Goal: Information Seeking & Learning: Learn about a topic

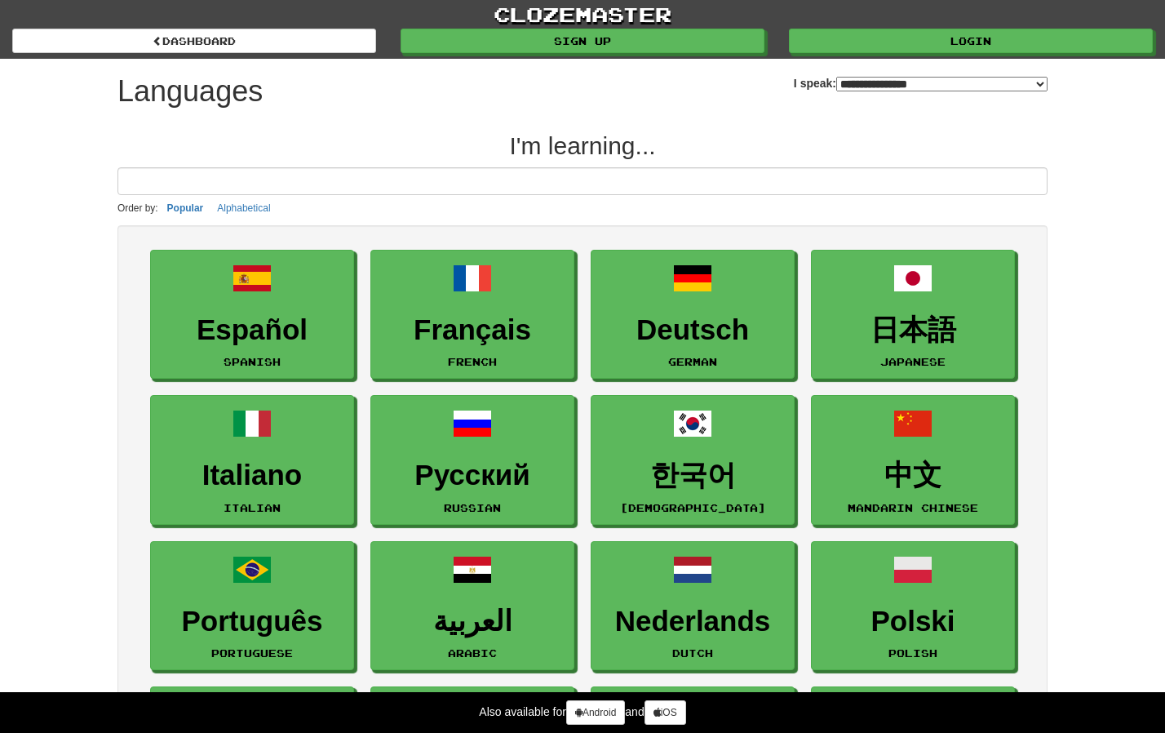
select select "*******"
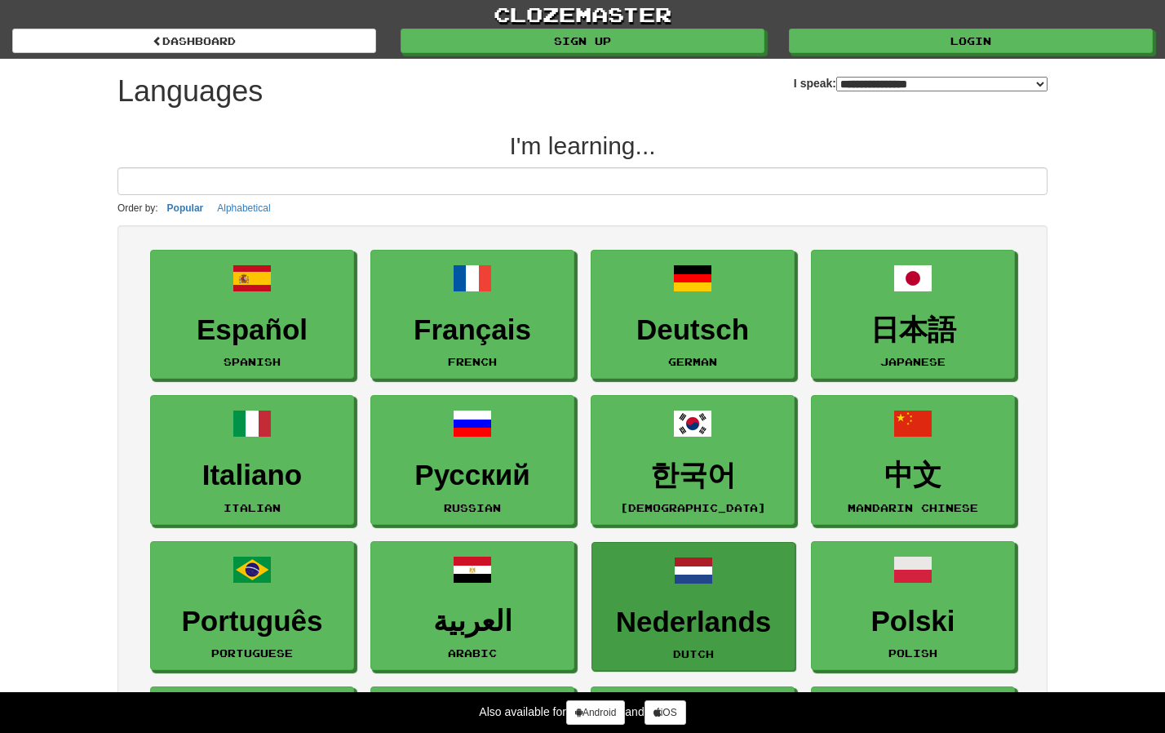
scroll to position [1, 0]
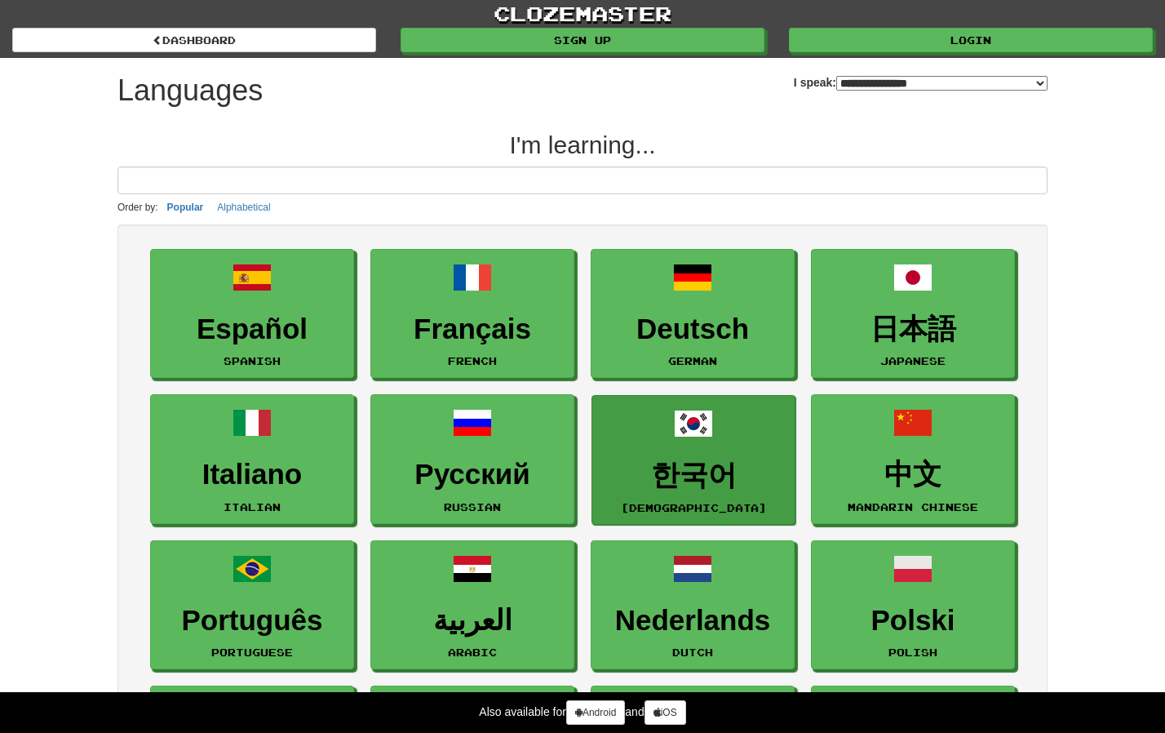
click at [686, 471] on h3 "한국어" at bounding box center [693, 475] width 186 height 32
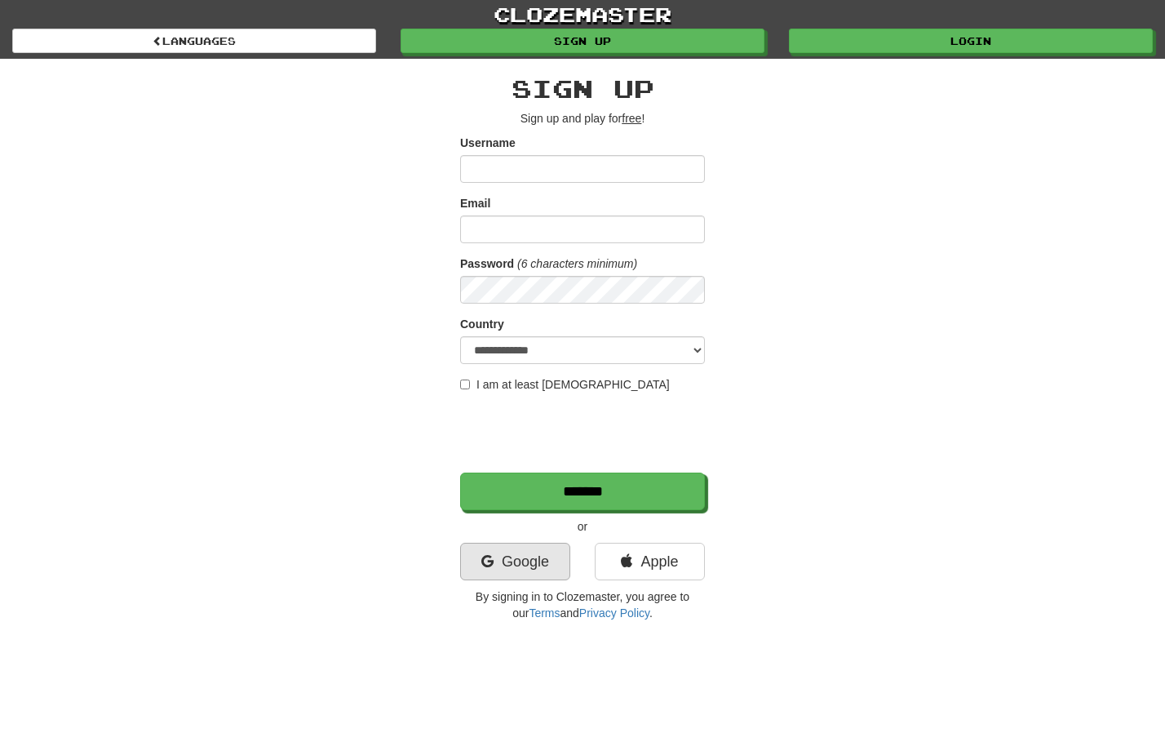
click at [519, 558] on link "Google" at bounding box center [515, 561] width 110 height 38
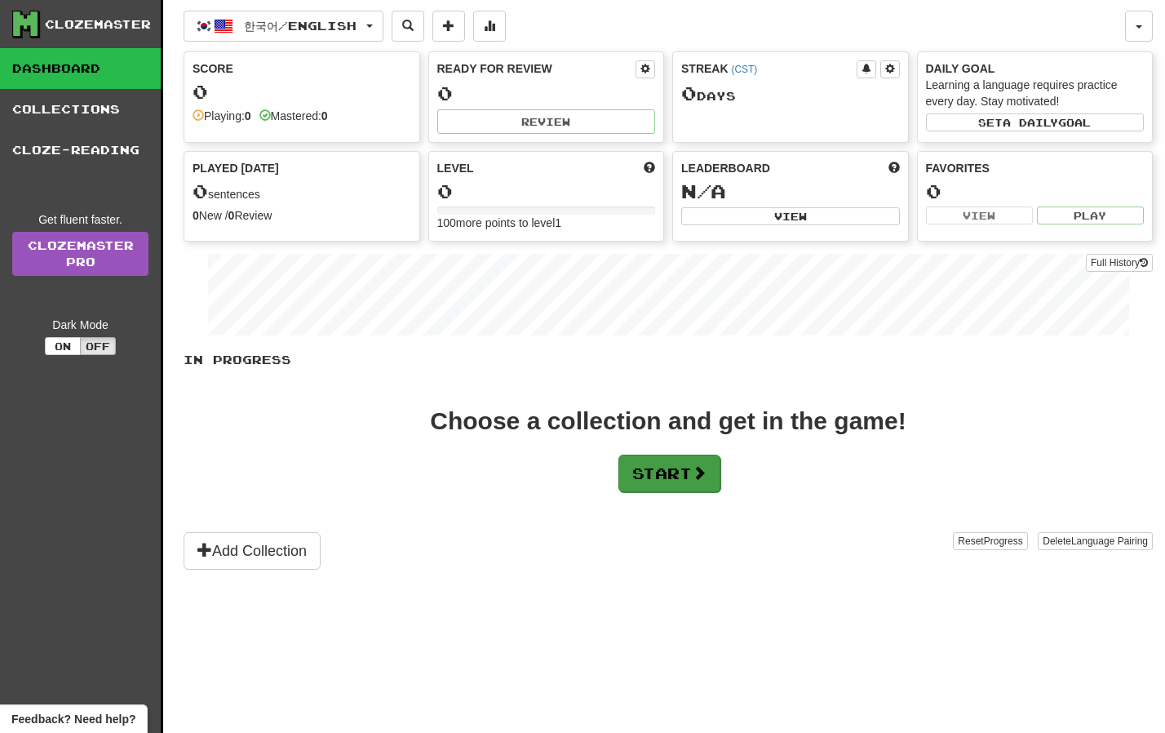
click at [678, 480] on button "Start" at bounding box center [669, 473] width 102 height 38
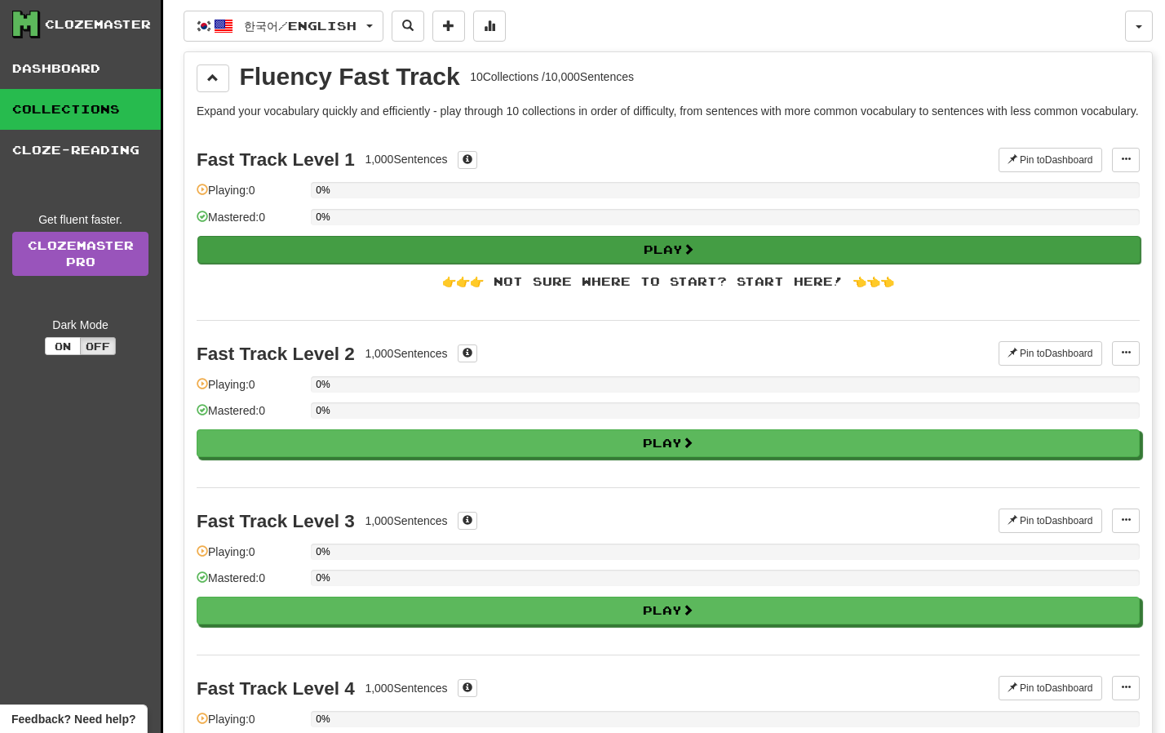
click at [584, 263] on button "Play" at bounding box center [668, 250] width 943 height 28
select select "**"
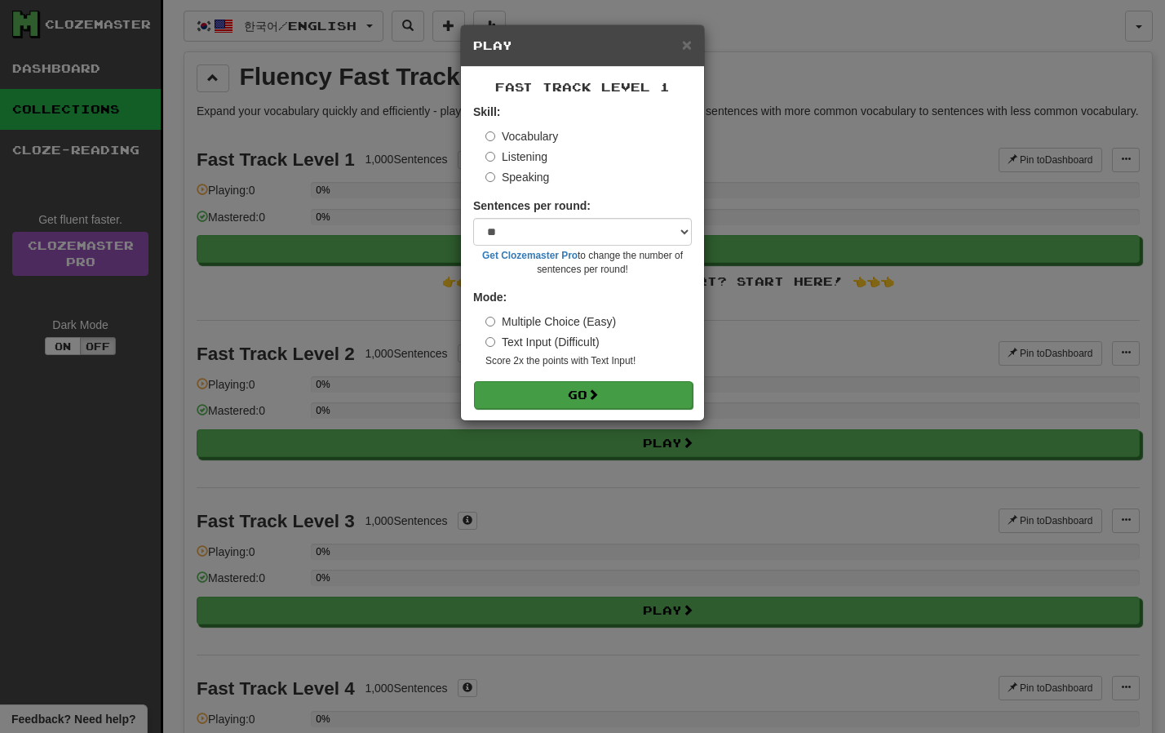
click at [609, 398] on button "Go" at bounding box center [583, 395] width 219 height 28
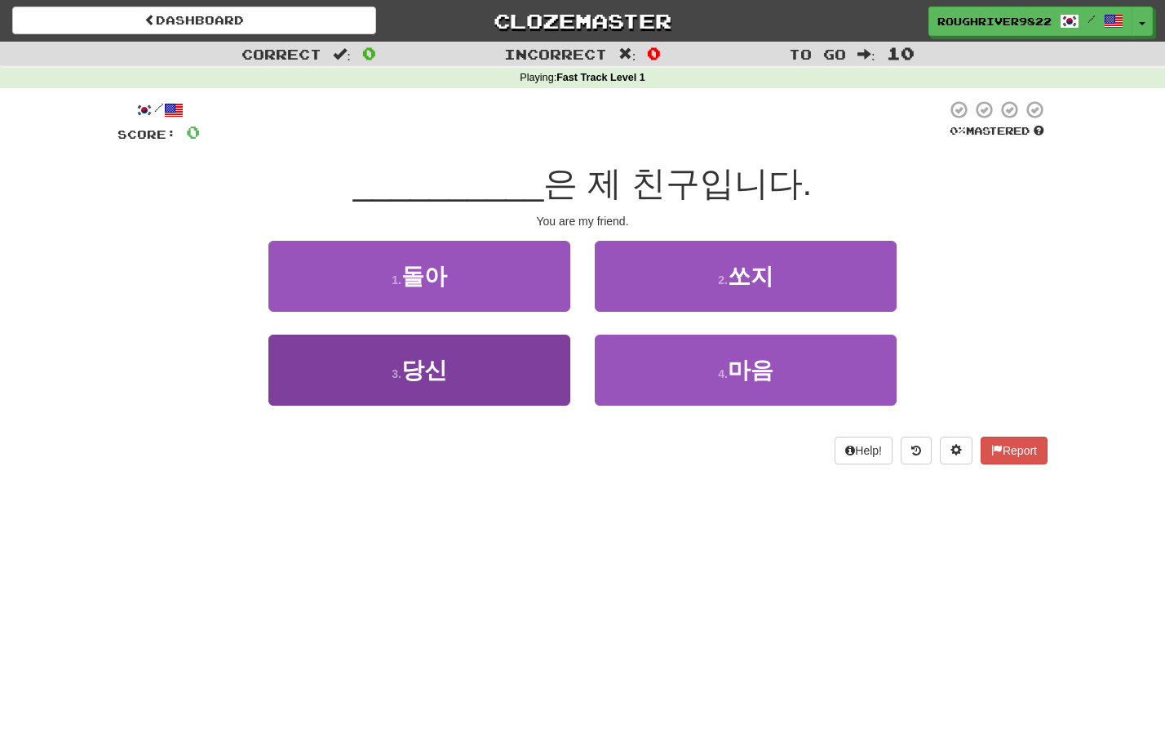
click at [509, 365] on button "3 . 당신" at bounding box center [419, 369] width 302 height 71
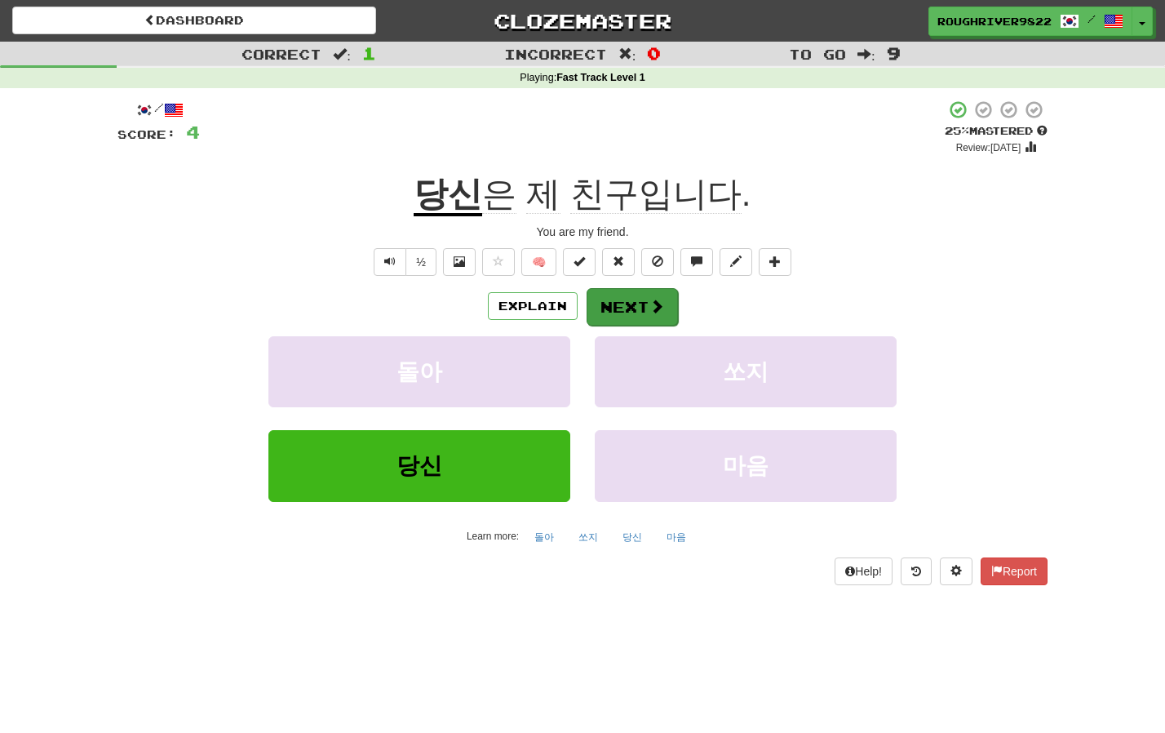
click at [653, 309] on span at bounding box center [656, 306] width 15 height 15
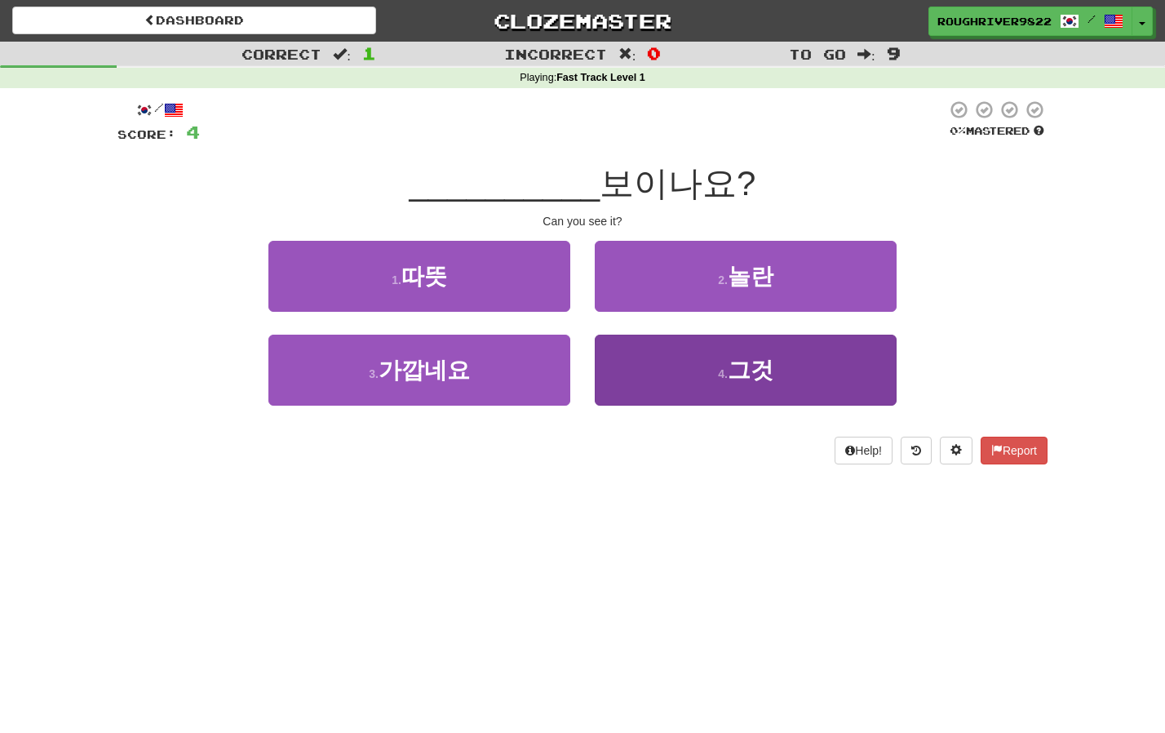
click at [759, 374] on span "그것" at bounding box center [751, 369] width 46 height 25
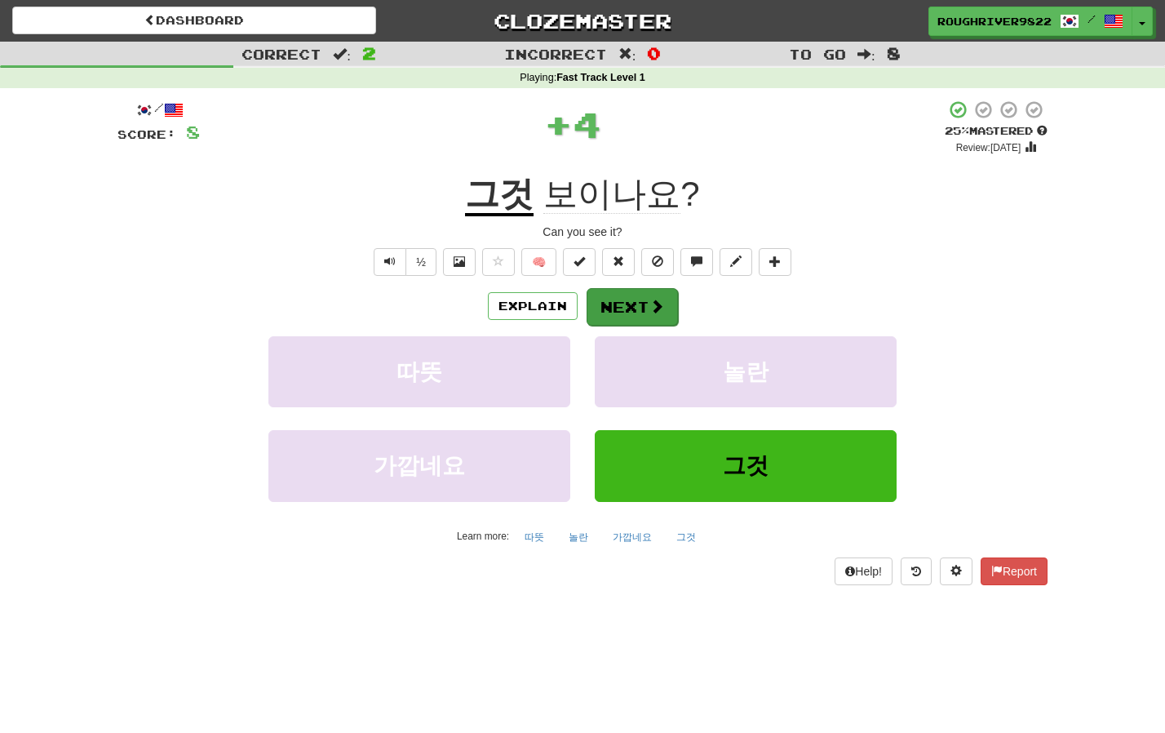
click at [647, 302] on button "Next" at bounding box center [632, 307] width 91 height 38
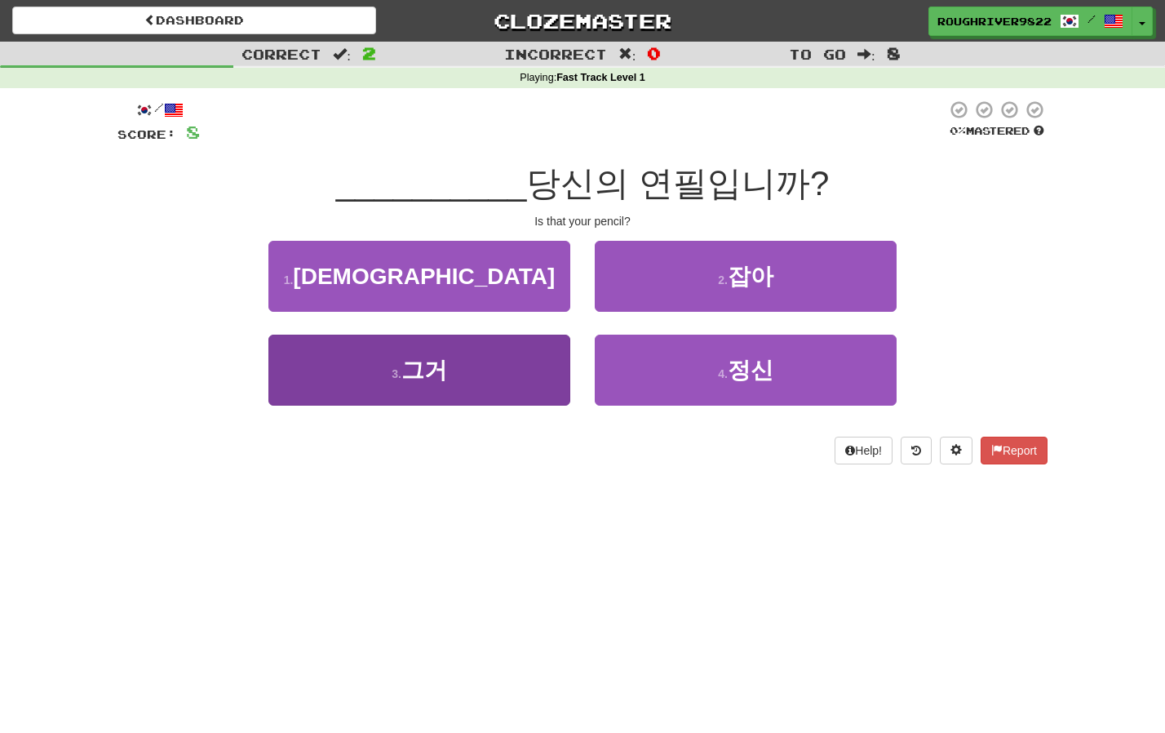
click at [470, 360] on button "3 . 그거" at bounding box center [419, 369] width 302 height 71
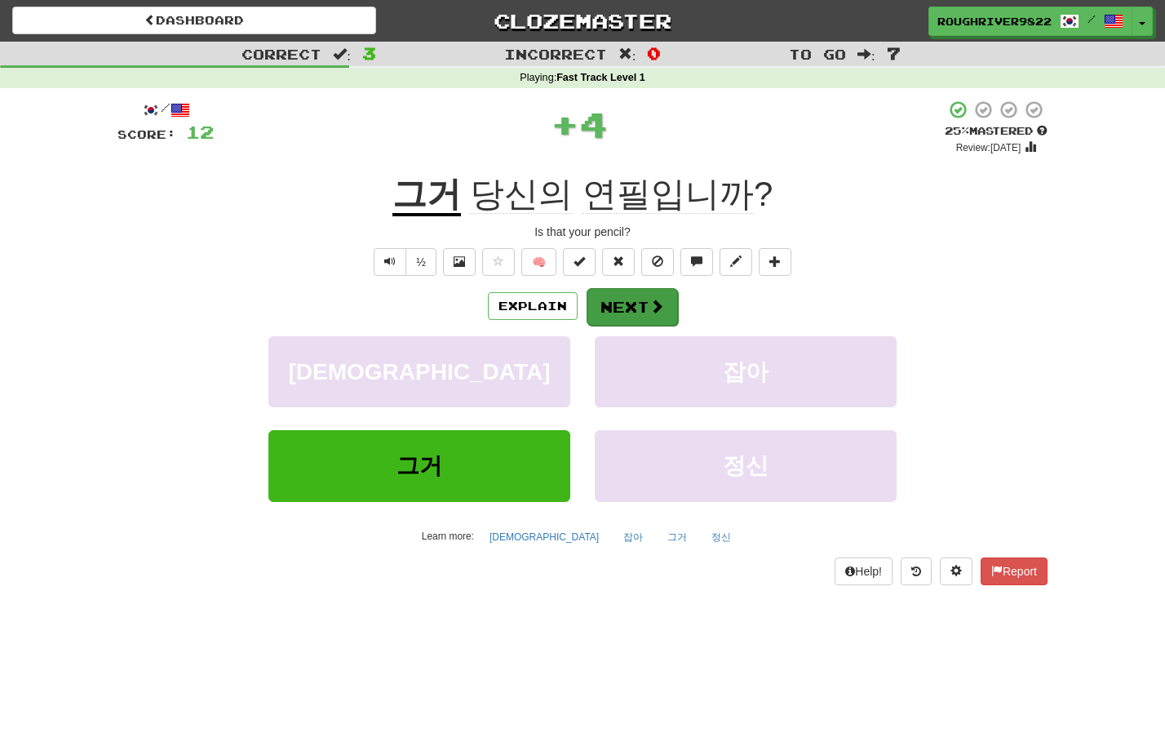
click at [645, 302] on button "Next" at bounding box center [632, 307] width 91 height 38
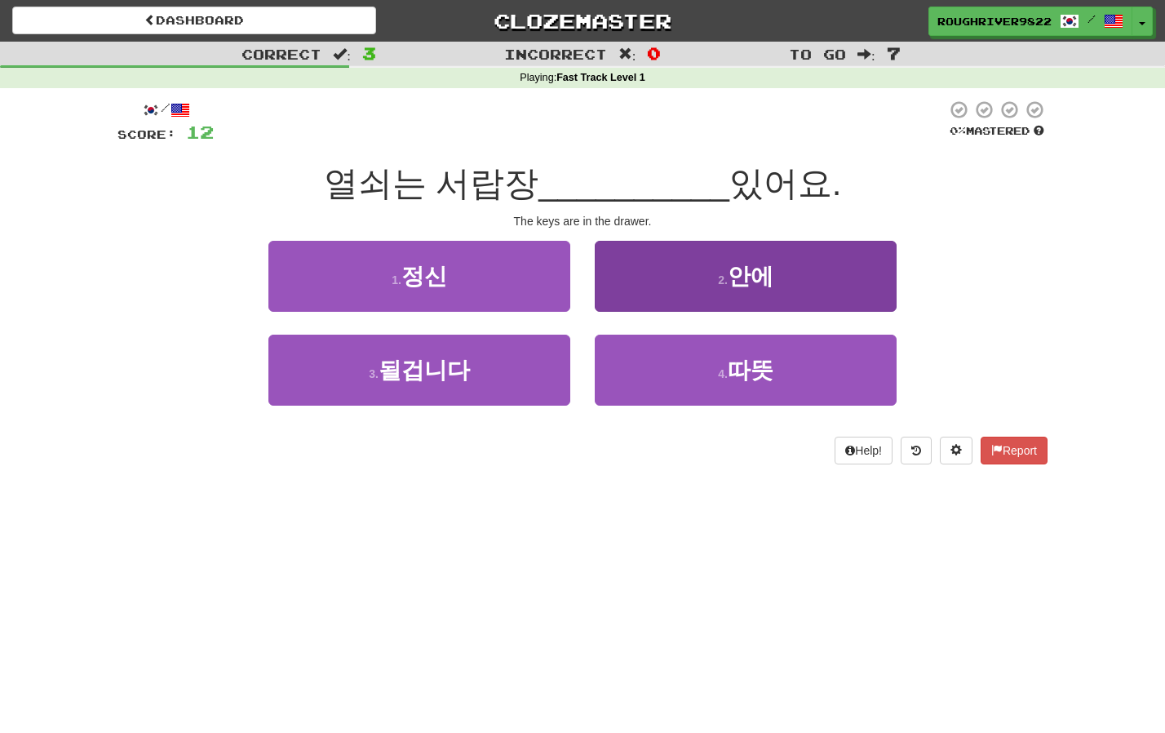
click at [720, 292] on button "2 . 안에" at bounding box center [746, 276] width 302 height 71
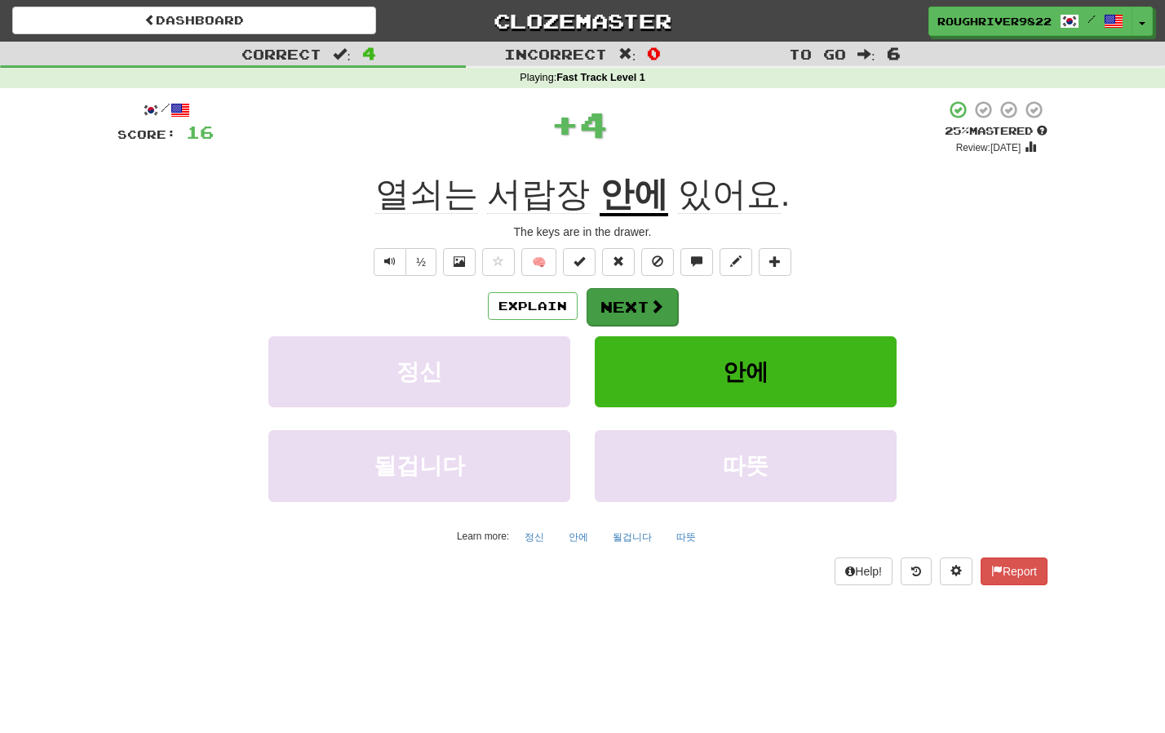
click at [653, 312] on span at bounding box center [656, 306] width 15 height 15
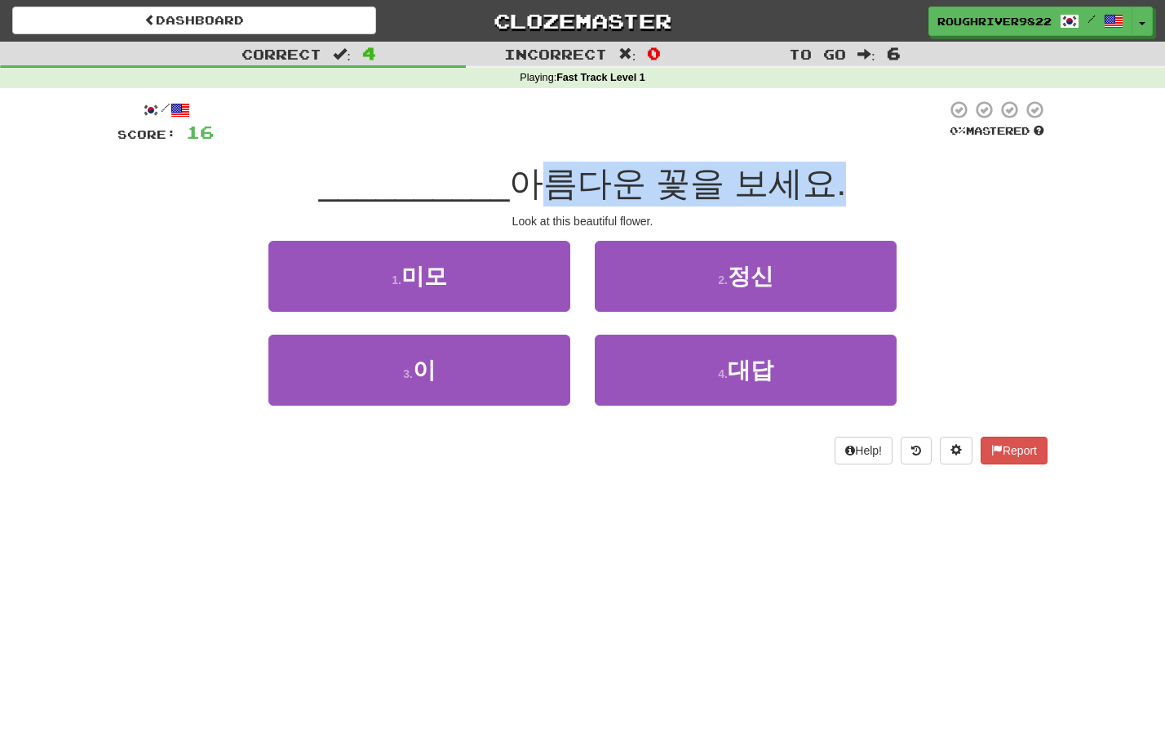
drag, startPoint x: 521, startPoint y: 180, endPoint x: 801, endPoint y: 178, distance: 279.8
click at [801, 179] on span "아름다운 꽃을 보세요." at bounding box center [677, 183] width 337 height 38
click at [801, 178] on span "아름다운 꽃을 보세요." at bounding box center [677, 183] width 337 height 38
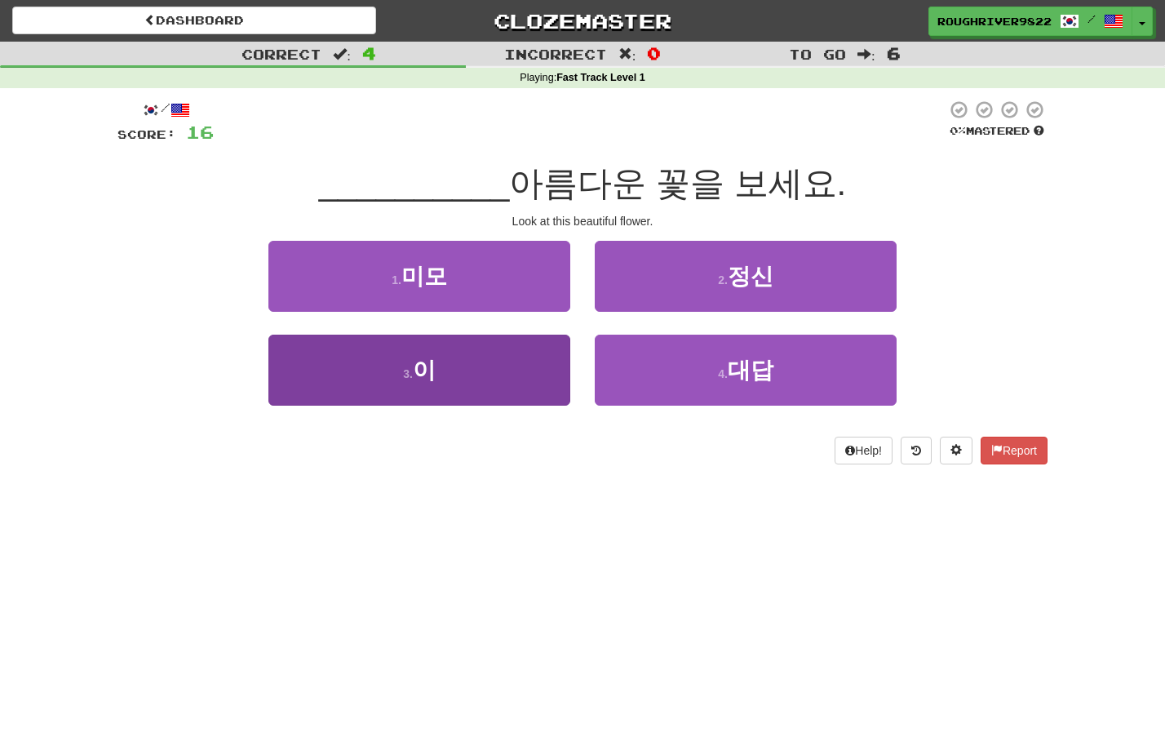
click at [525, 356] on button "3 . 이" at bounding box center [419, 369] width 302 height 71
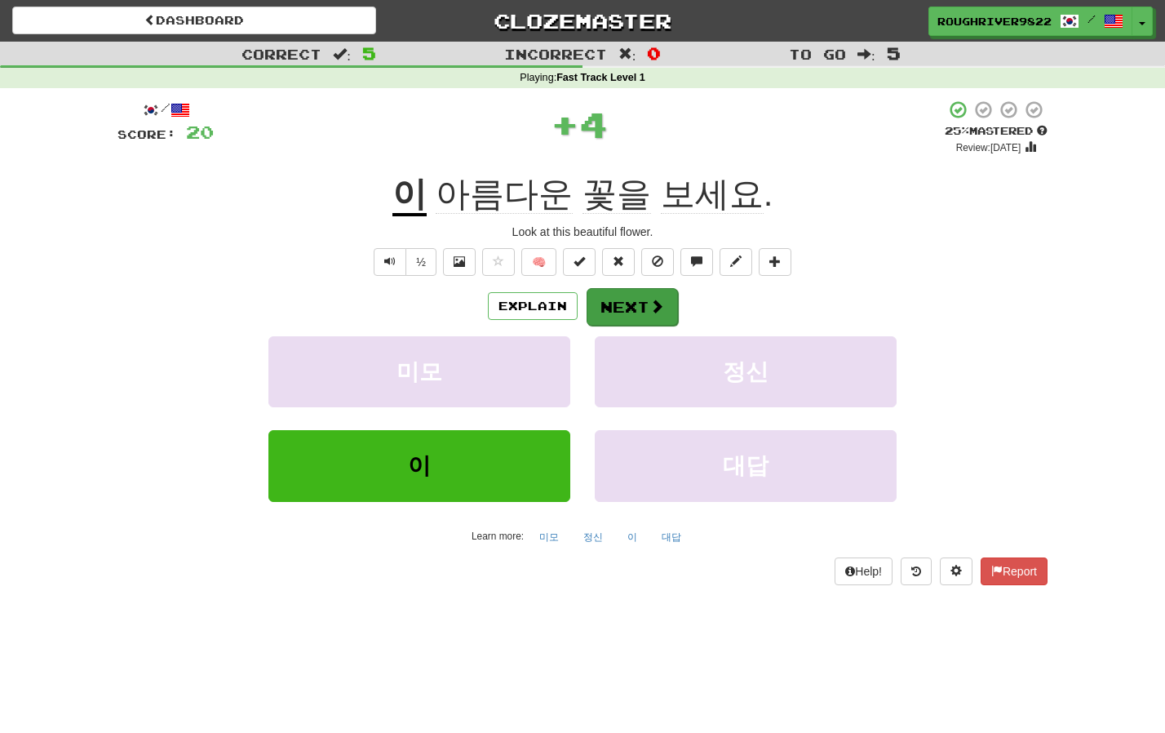
click at [631, 300] on button "Next" at bounding box center [632, 307] width 91 height 38
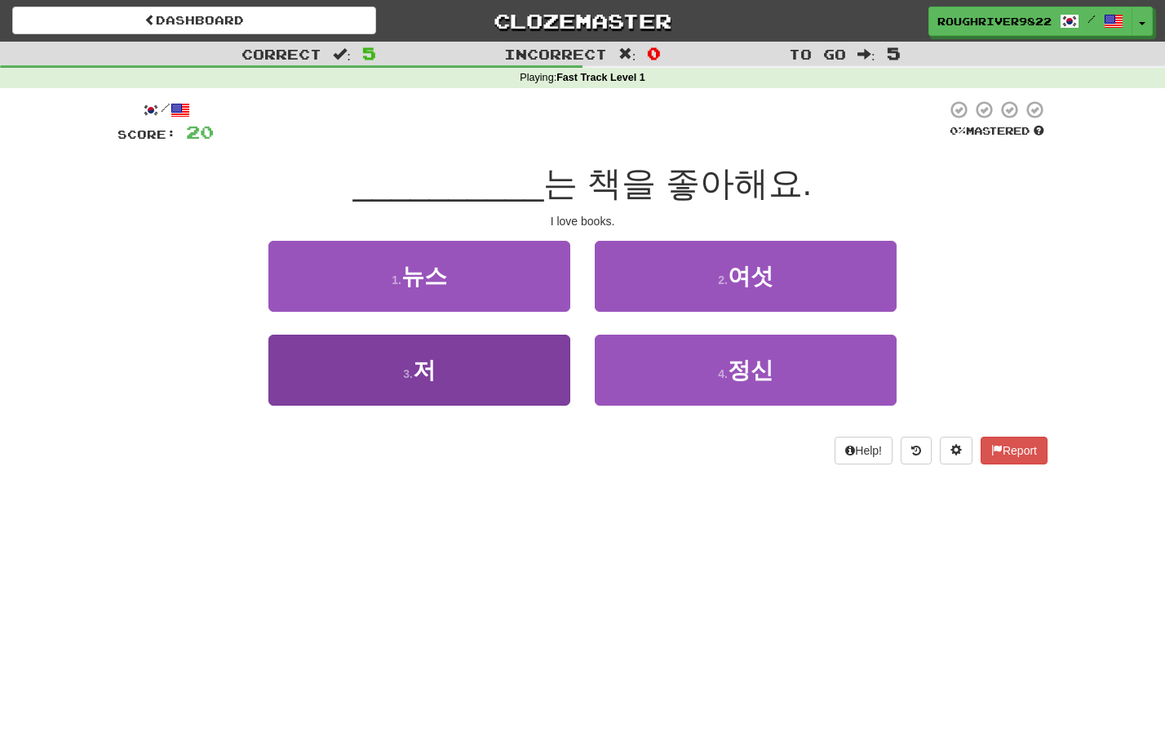
click at [475, 339] on button "3 . 저" at bounding box center [419, 369] width 302 height 71
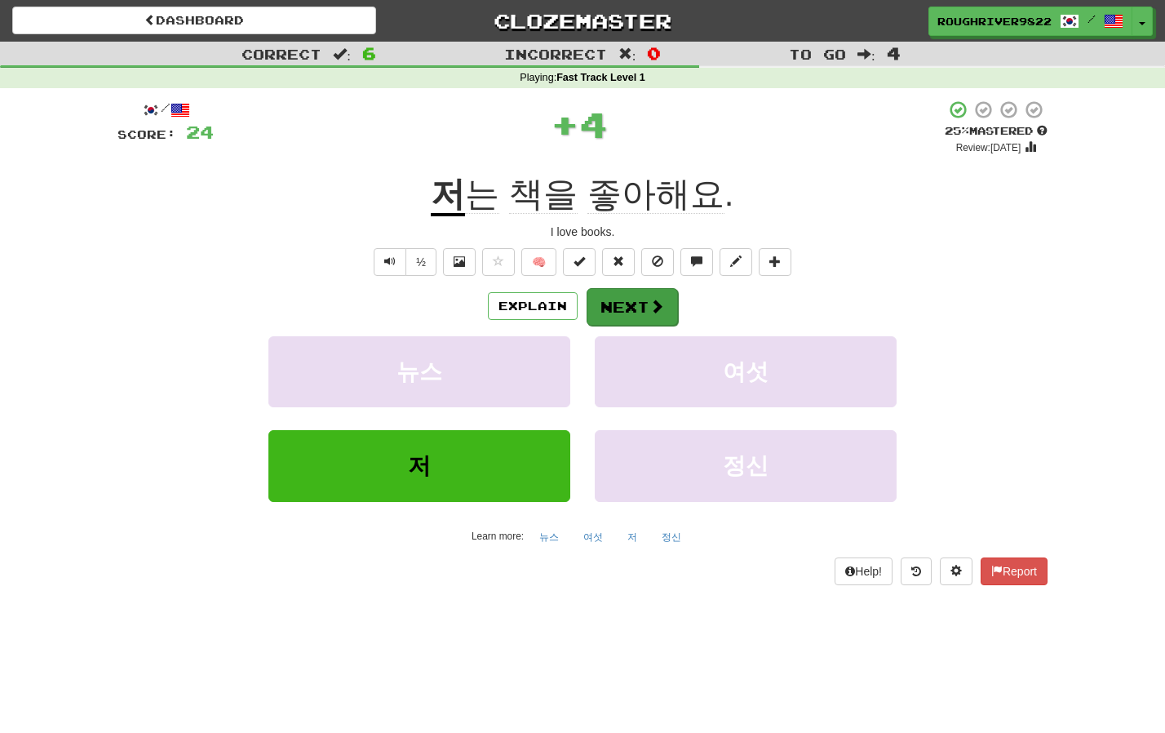
click at [635, 303] on button "Next" at bounding box center [632, 307] width 91 height 38
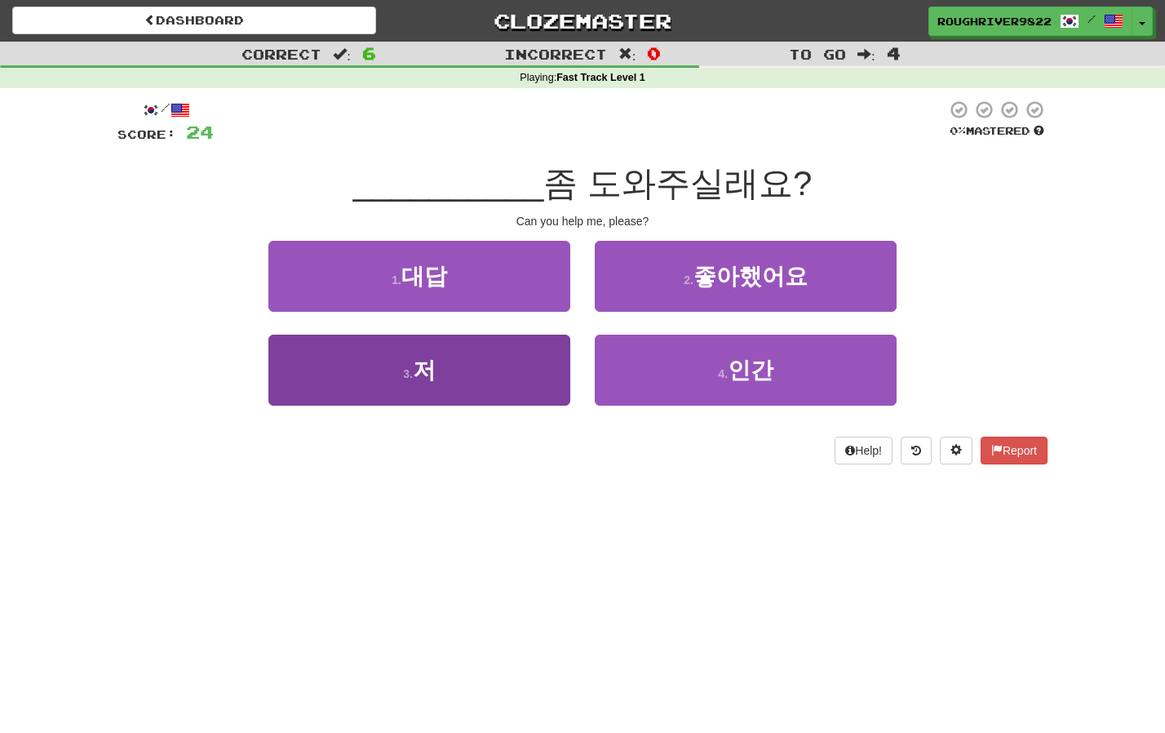
click at [500, 360] on button "3 . 저" at bounding box center [419, 369] width 302 height 71
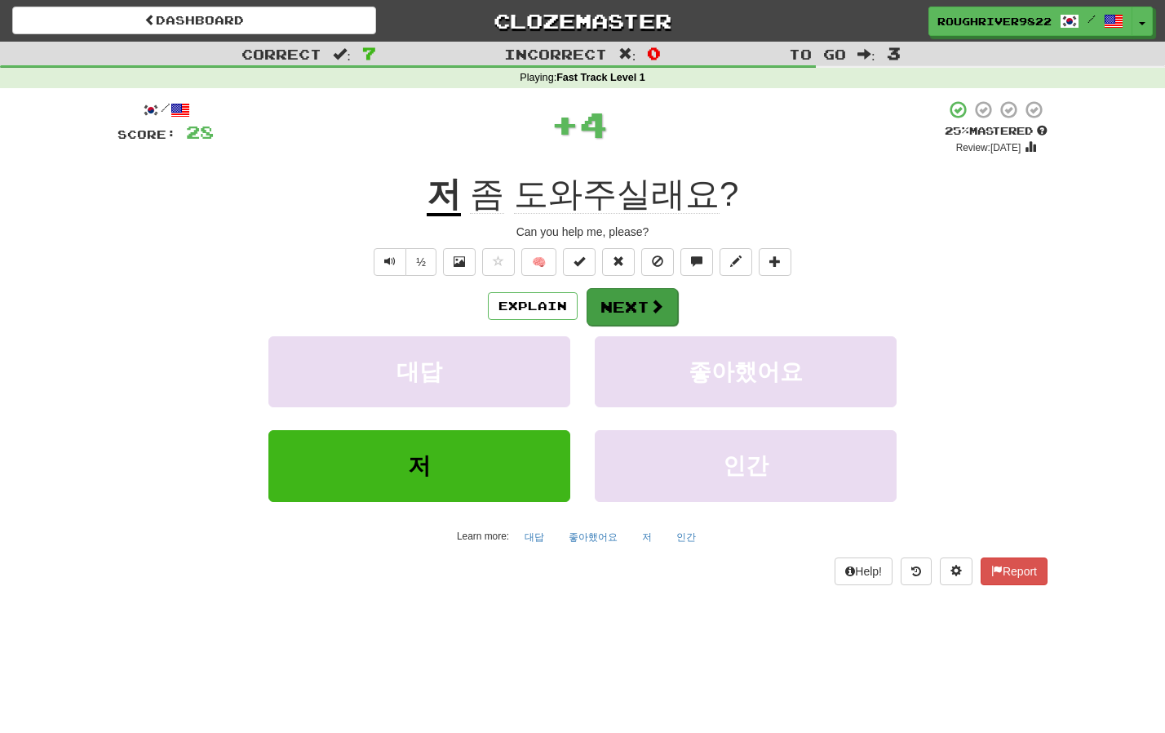
click at [644, 308] on button "Next" at bounding box center [632, 307] width 91 height 38
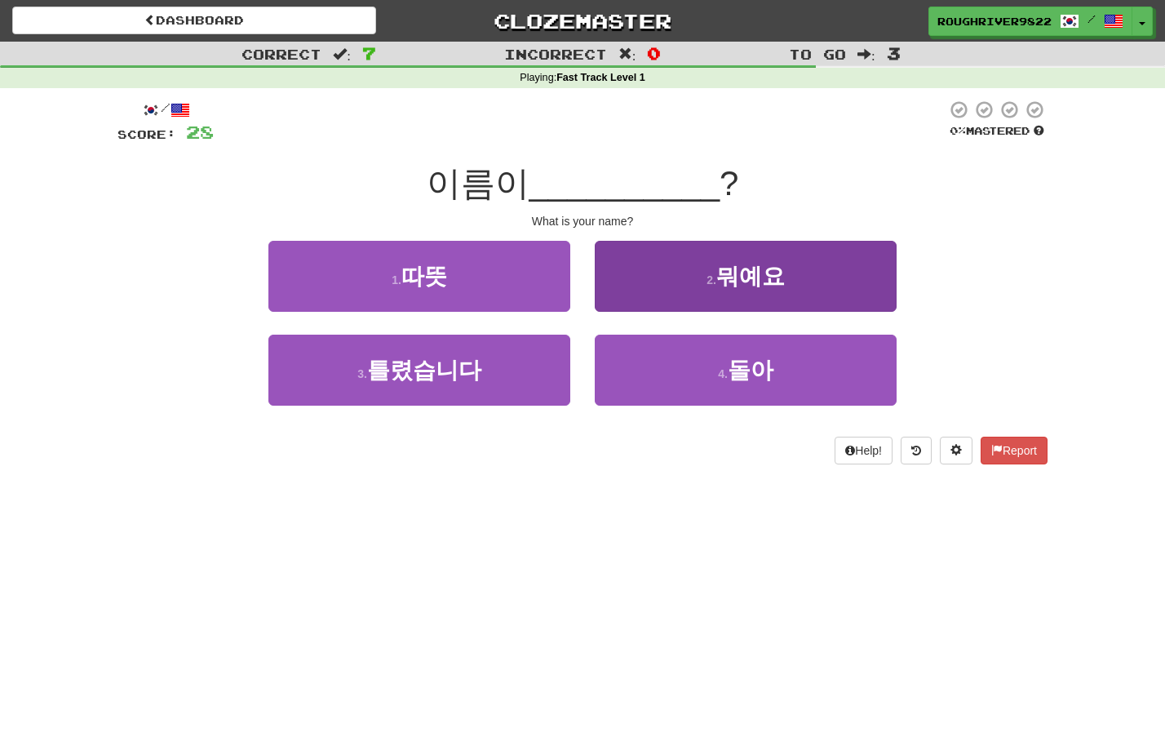
click at [767, 270] on span "뭐예요" at bounding box center [750, 275] width 69 height 25
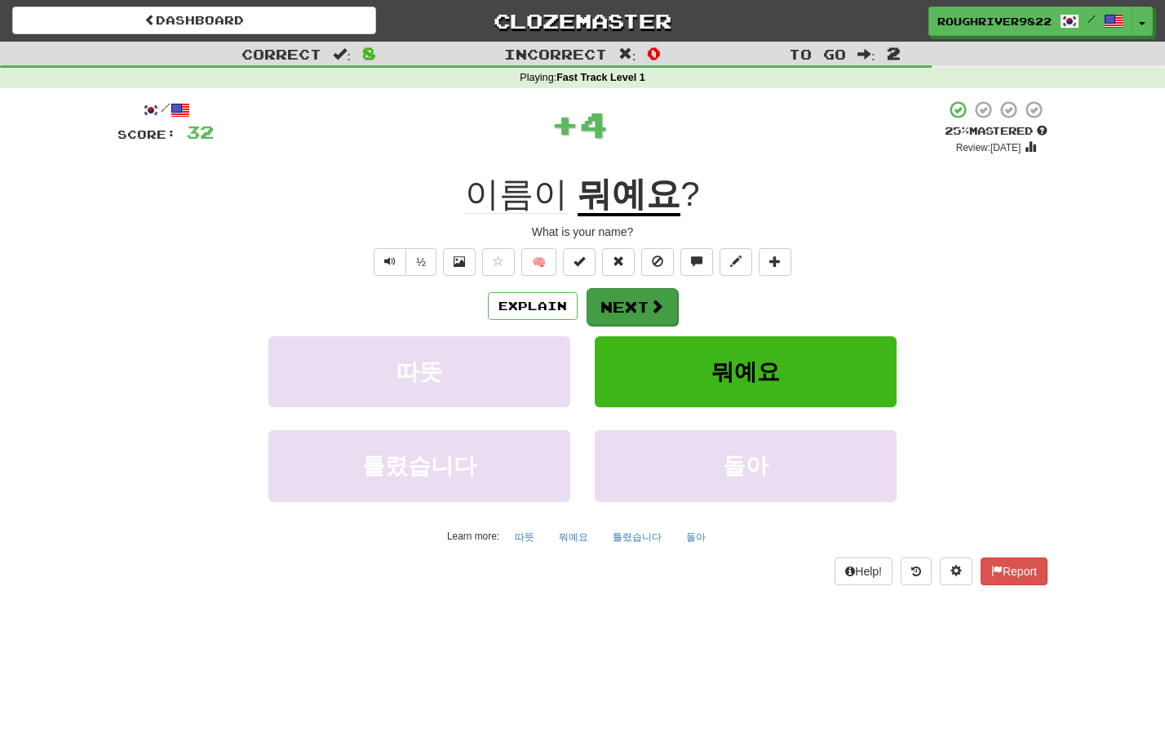
click at [639, 318] on button "Next" at bounding box center [632, 307] width 91 height 38
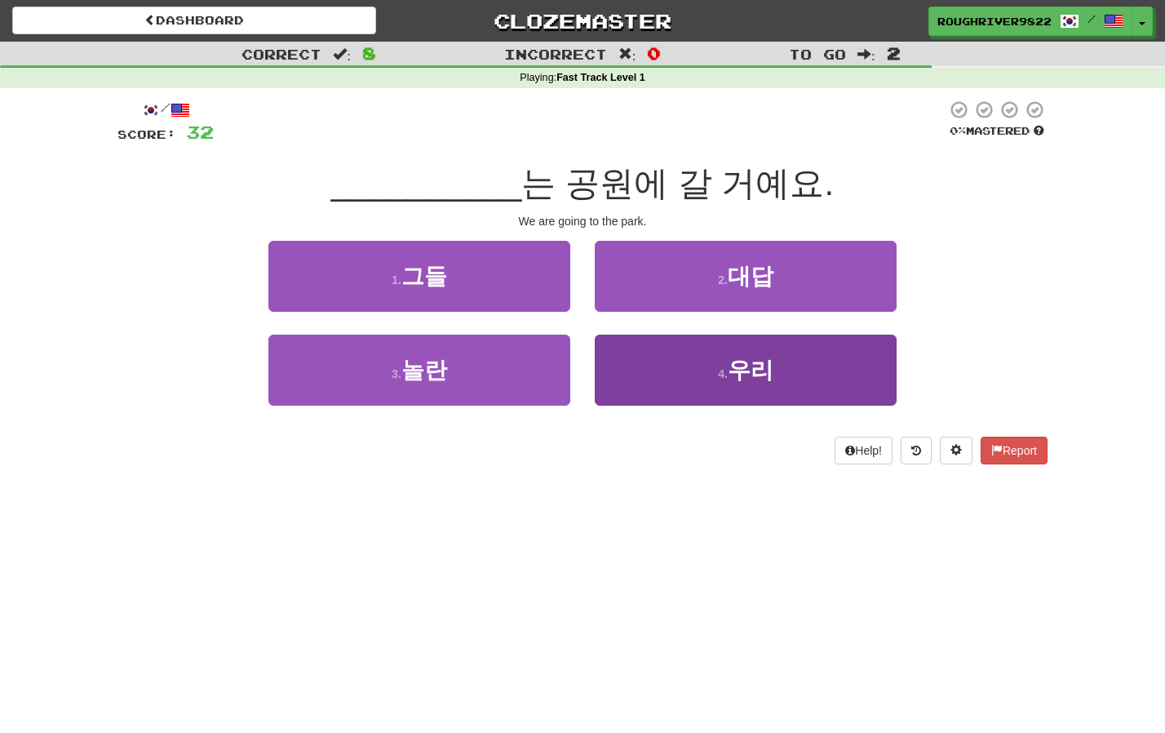
click at [771, 383] on button "4 . 우리" at bounding box center [746, 369] width 302 height 71
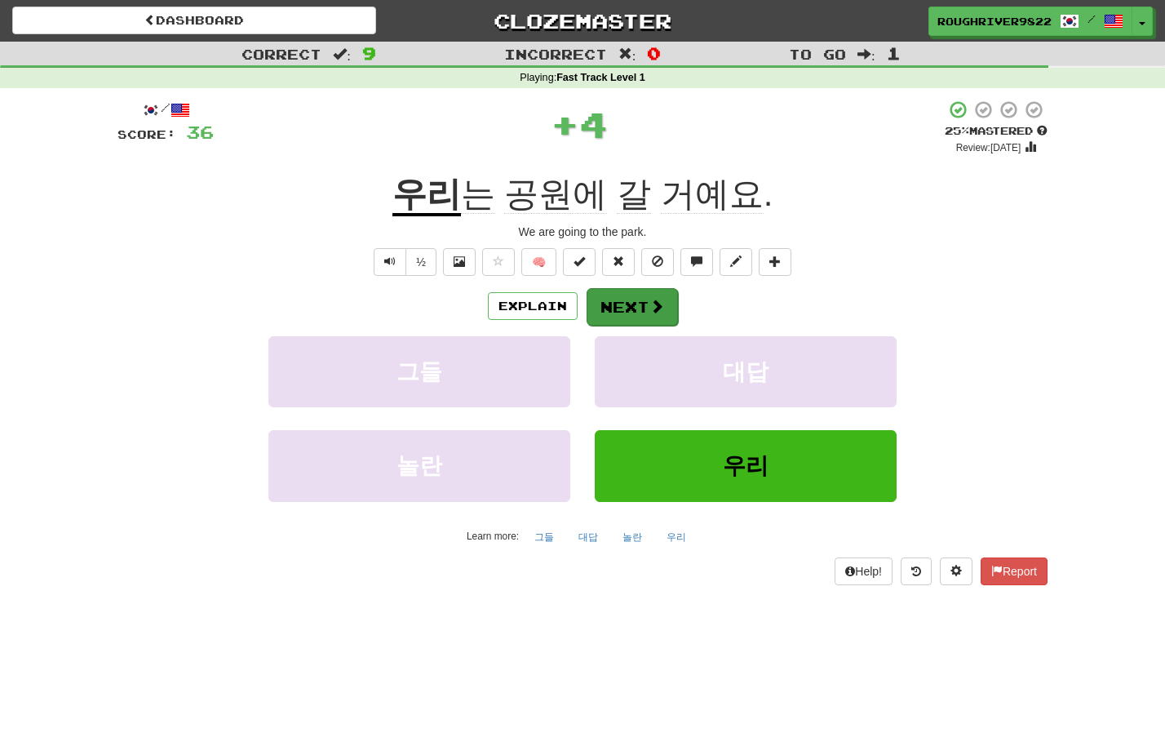
click at [621, 317] on button "Next" at bounding box center [632, 307] width 91 height 38
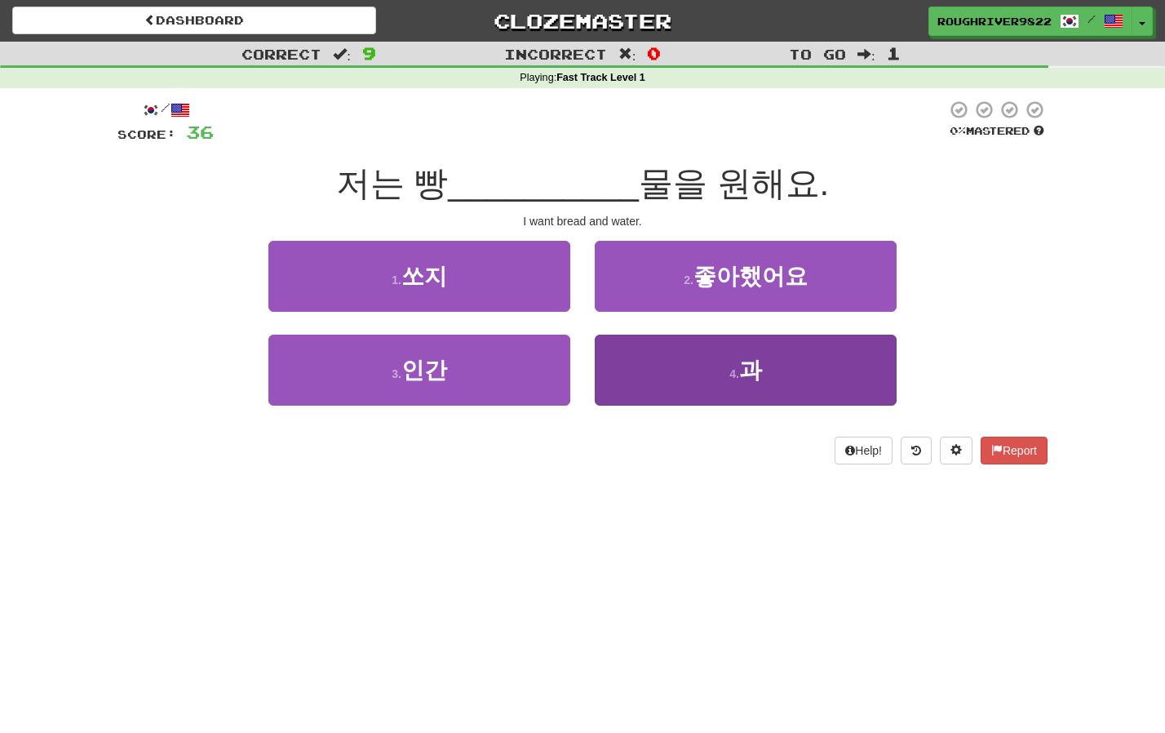
click at [690, 378] on button "4 . 과" at bounding box center [746, 369] width 302 height 71
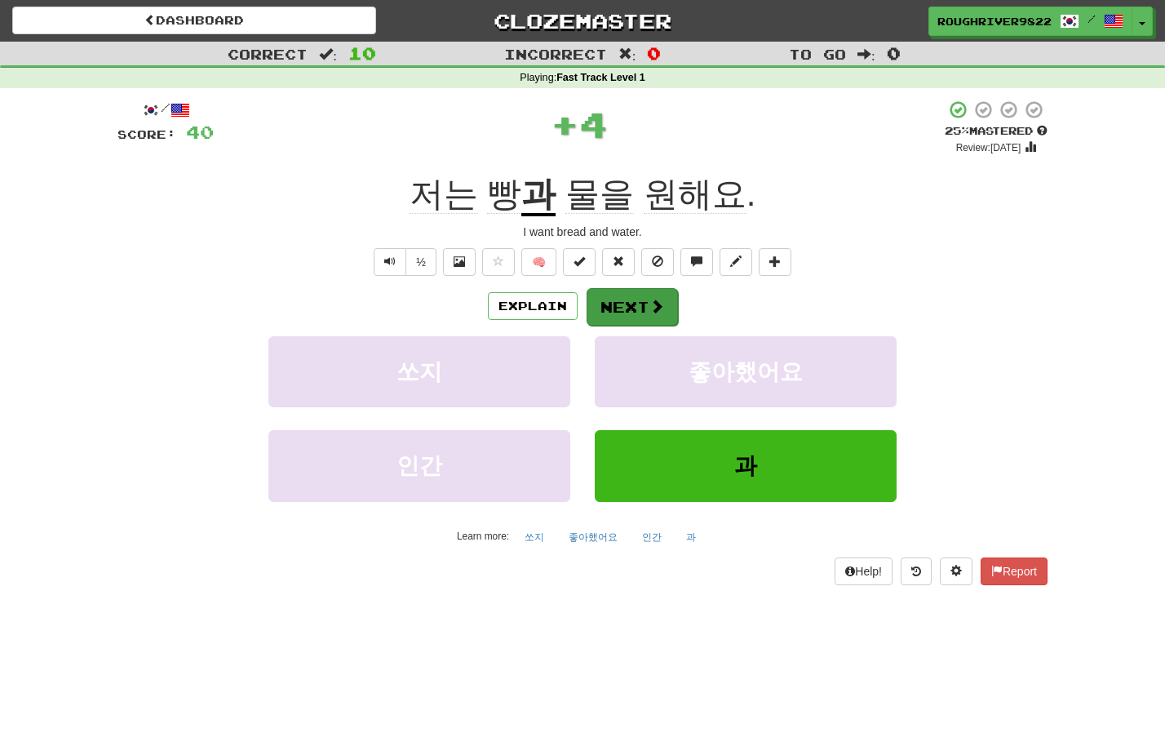
click at [661, 310] on span at bounding box center [656, 306] width 15 height 15
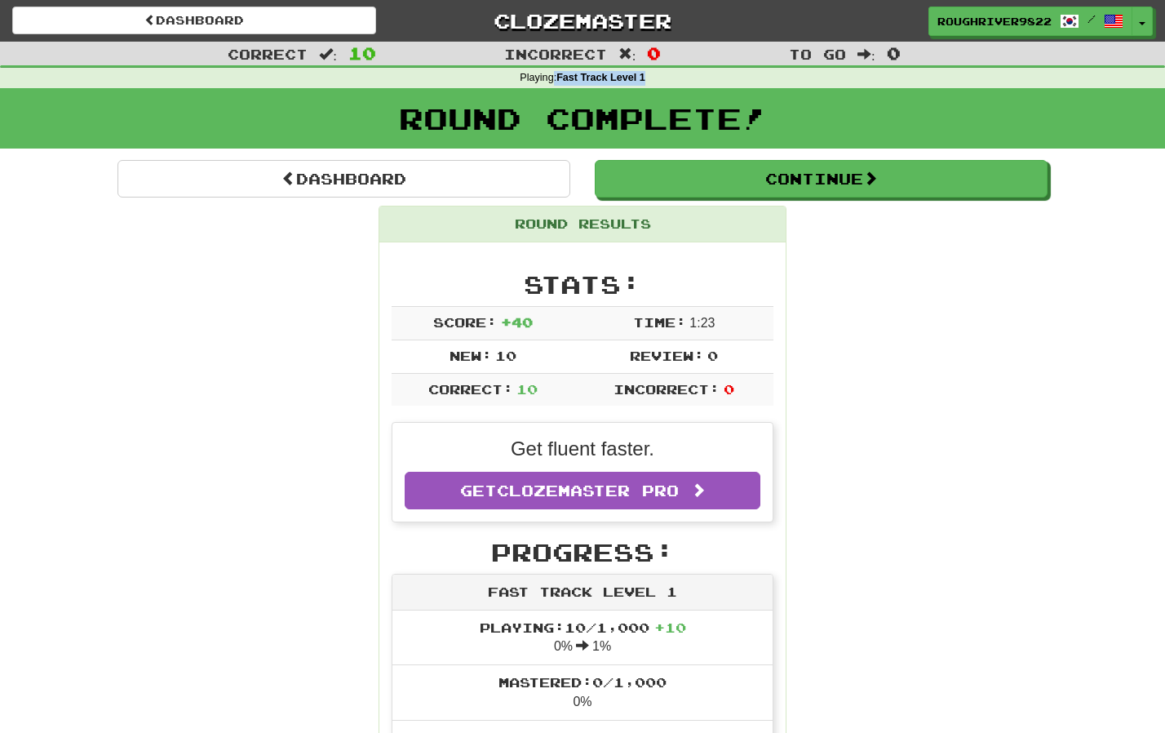
drag, startPoint x: 550, startPoint y: 82, endPoint x: 637, endPoint y: 86, distance: 87.4
click at [638, 86] on div "Playing : Fast Track Level 1" at bounding box center [582, 78] width 1165 height 21
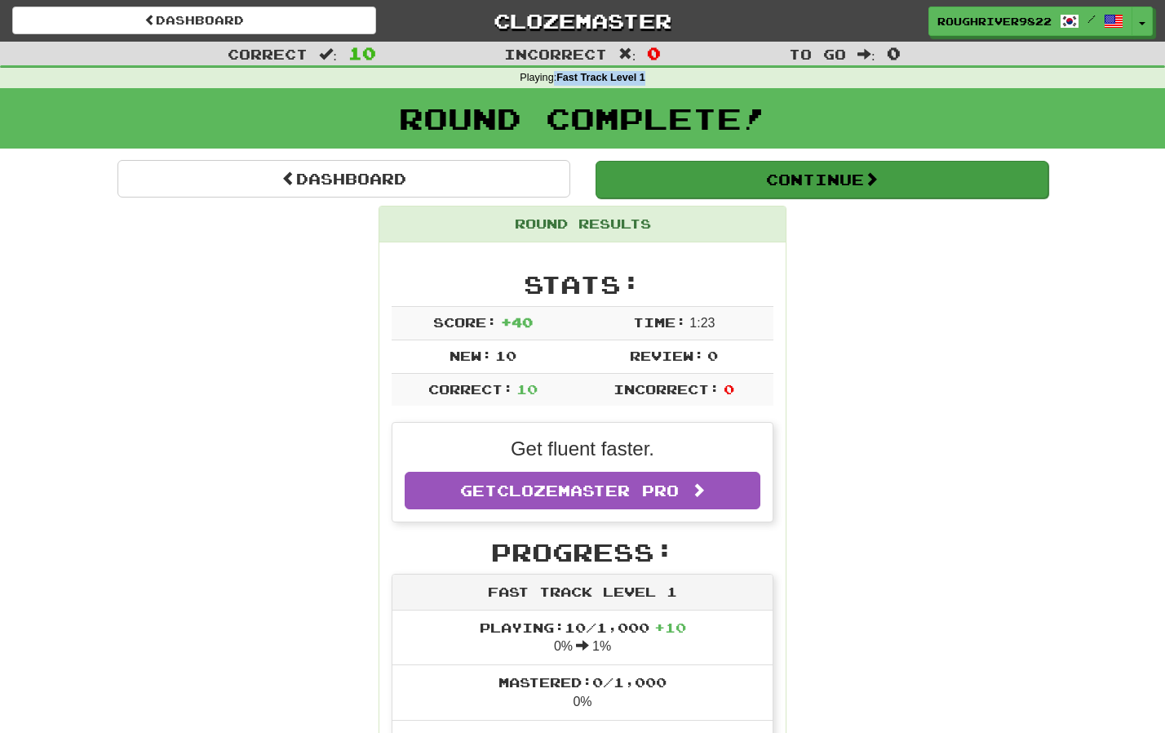
click at [826, 192] on button "Continue" at bounding box center [822, 180] width 453 height 38
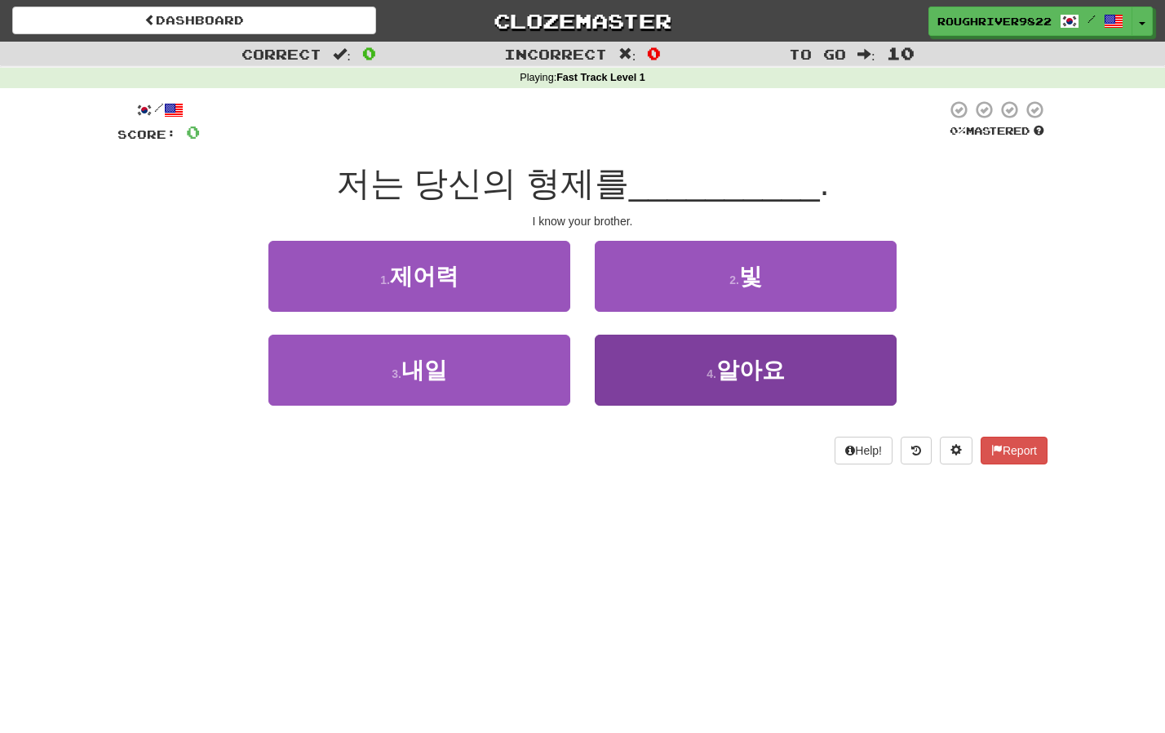
click at [741, 369] on span "알아요" at bounding box center [750, 369] width 69 height 25
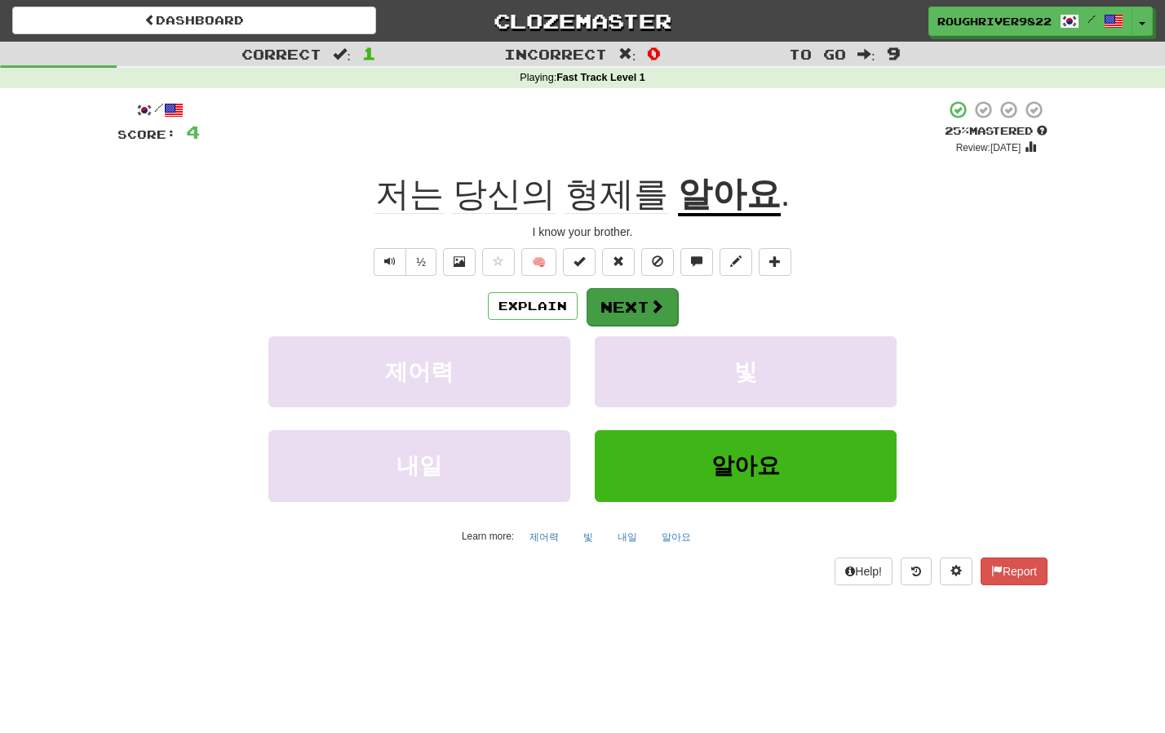
click at [630, 299] on button "Next" at bounding box center [632, 307] width 91 height 38
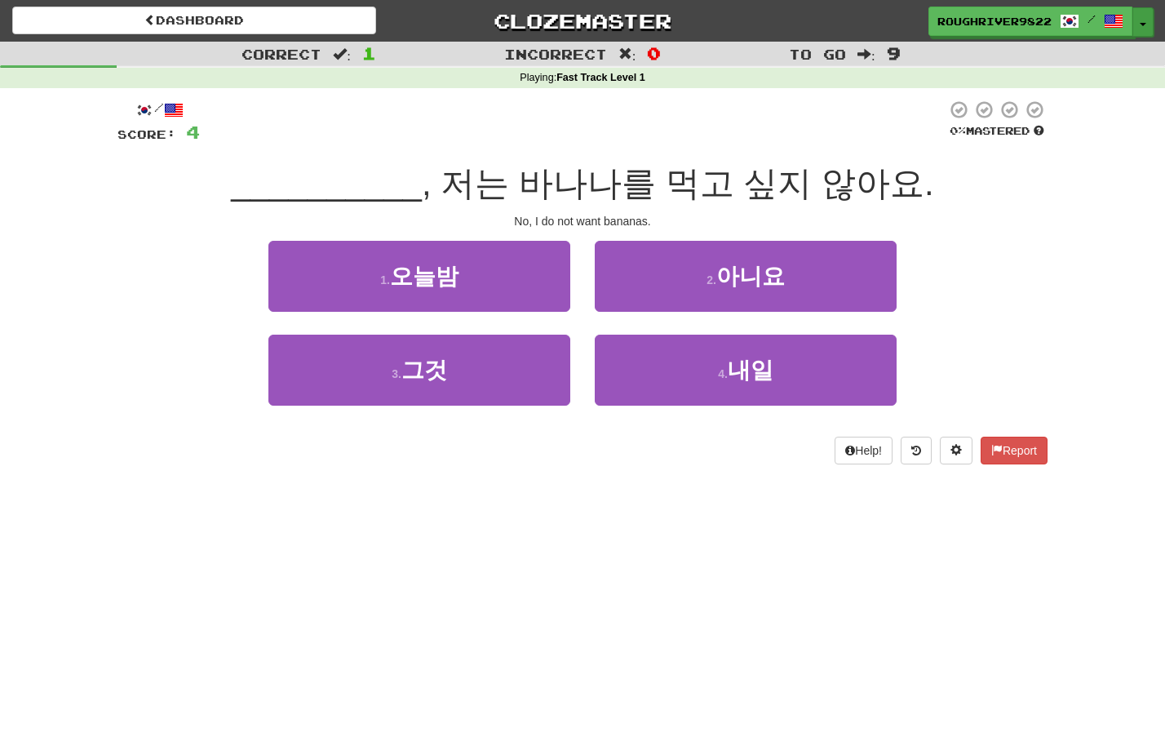
click at [1148, 26] on button "Toggle Dropdown" at bounding box center [1142, 21] width 21 height 29
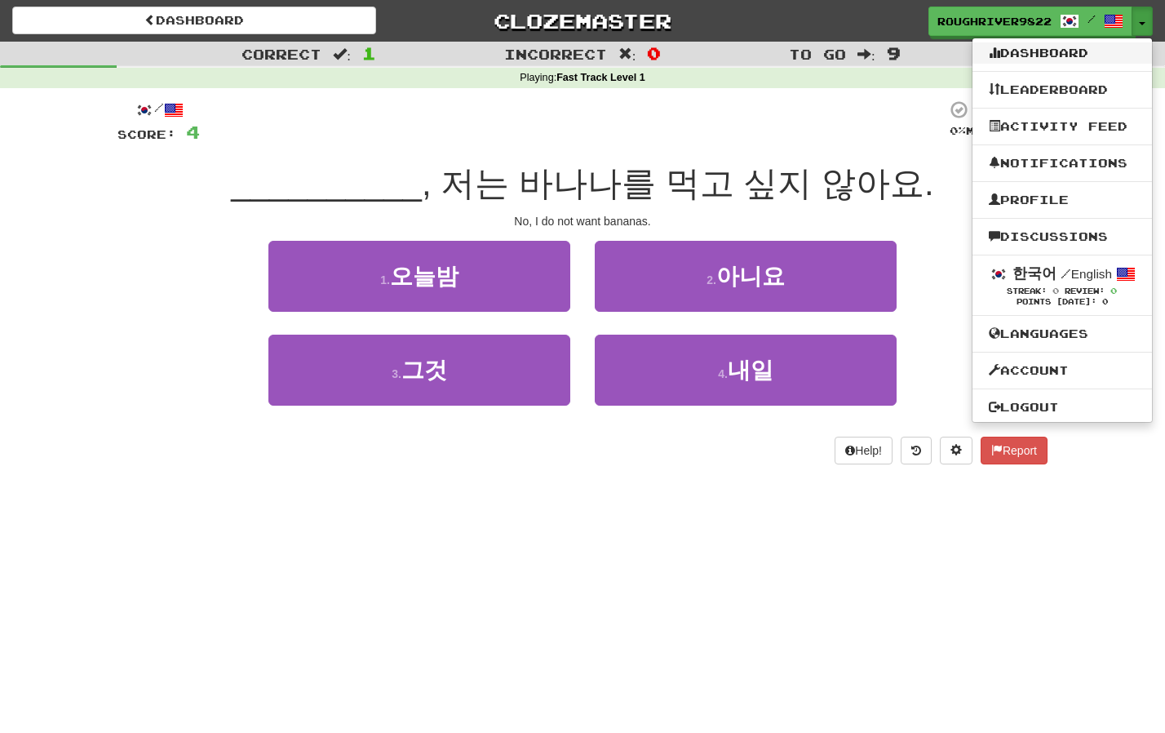
click at [1044, 55] on link "Dashboard" at bounding box center [1061, 52] width 179 height 21
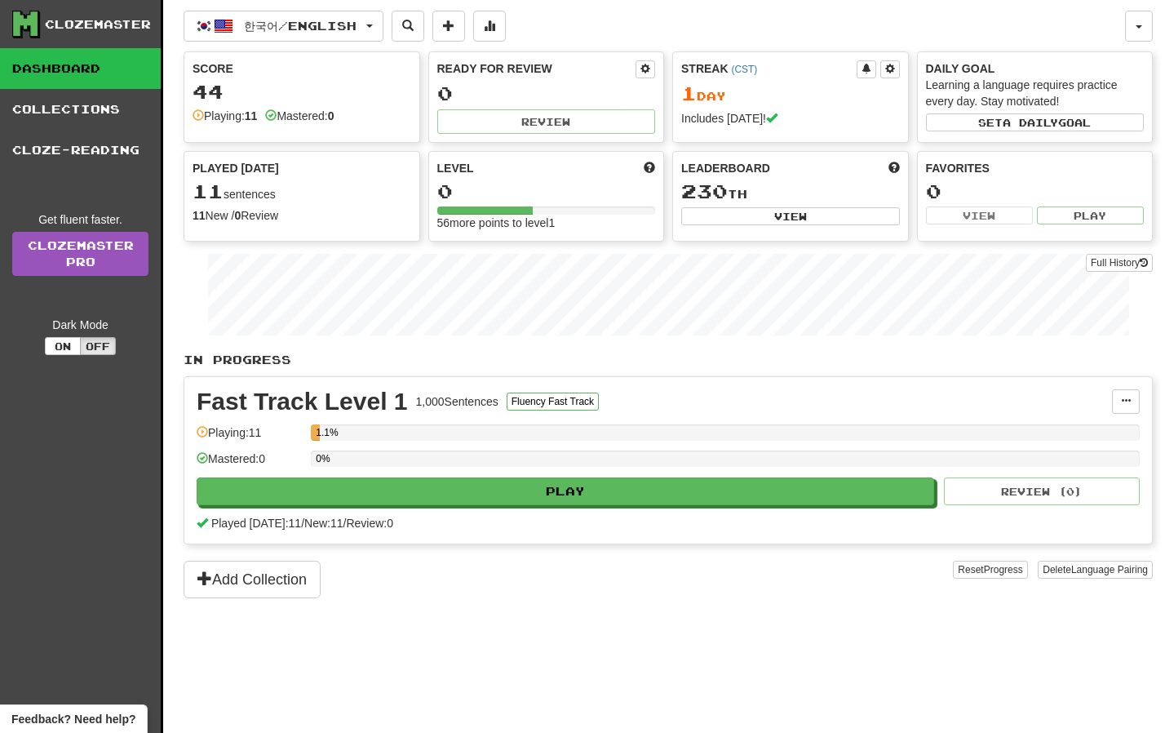
drag, startPoint x: 206, startPoint y: 172, endPoint x: 295, endPoint y: 179, distance: 89.2
click at [296, 179] on div "Played [DATE] 11 sentences 11 New / 0 Review Full History" at bounding box center [301, 192] width 235 height 81
drag, startPoint x: 198, startPoint y: 213, endPoint x: 248, endPoint y: 213, distance: 49.8
click at [248, 213] on div "11 New / 0 Review" at bounding box center [302, 215] width 219 height 16
